Goal: Transaction & Acquisition: Book appointment/travel/reservation

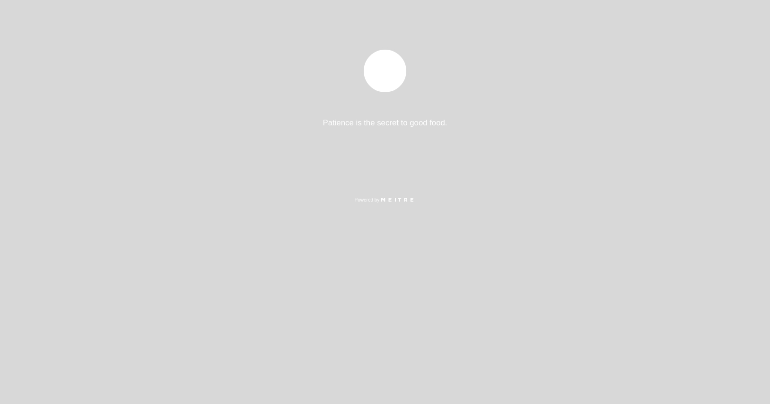
select select "es"
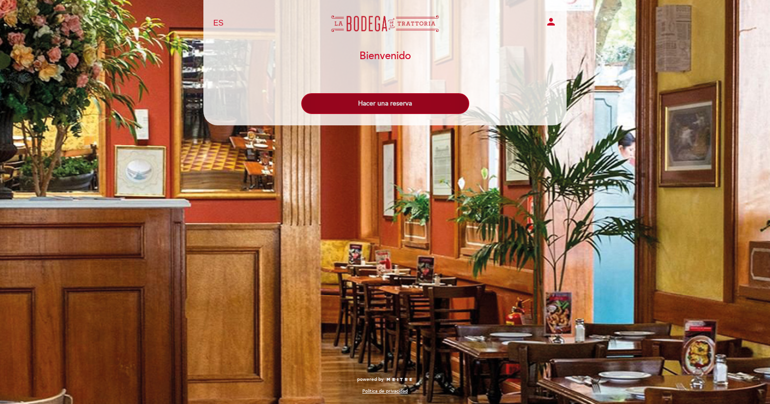
click at [391, 101] on button "Hacer una reserva" at bounding box center [385, 103] width 168 height 21
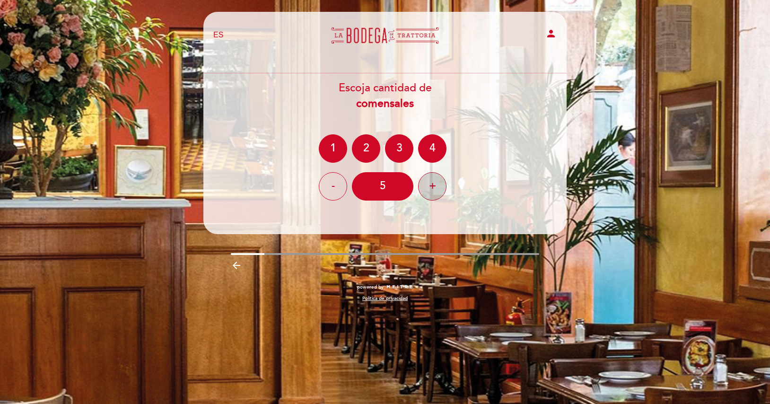
click at [443, 181] on div "+" at bounding box center [432, 186] width 28 height 28
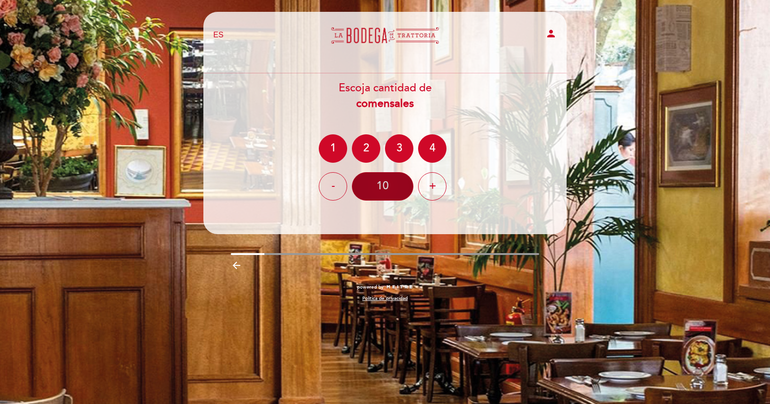
click at [388, 187] on div "10" at bounding box center [382, 186] width 61 height 28
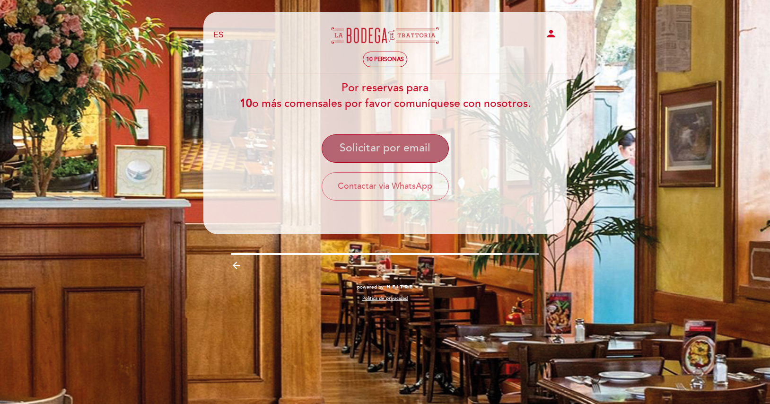
click at [396, 152] on button "Solicitar por email" at bounding box center [384, 148] width 127 height 28
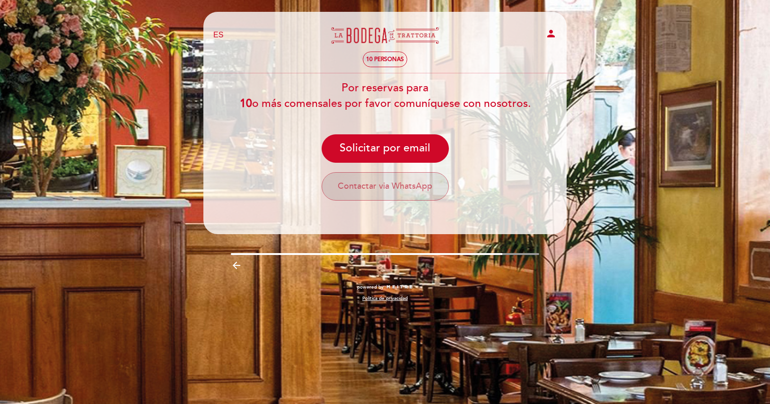
click at [381, 191] on button "Contactar via WhatsApp" at bounding box center [384, 186] width 127 height 28
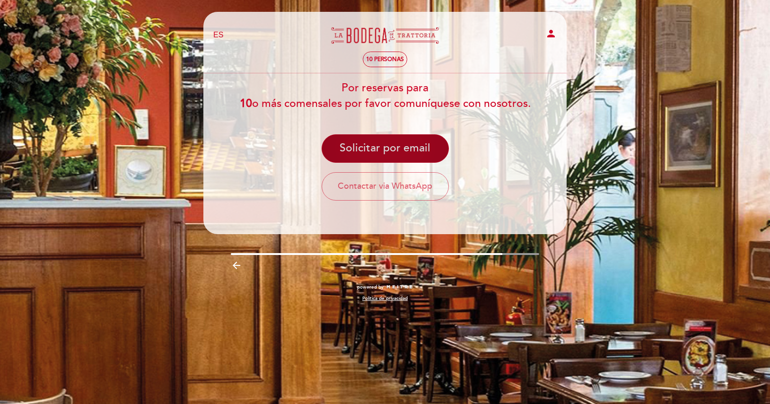
click at [422, 153] on button "Solicitar por email" at bounding box center [384, 148] width 127 height 28
